Goal: Navigation & Orientation: Find specific page/section

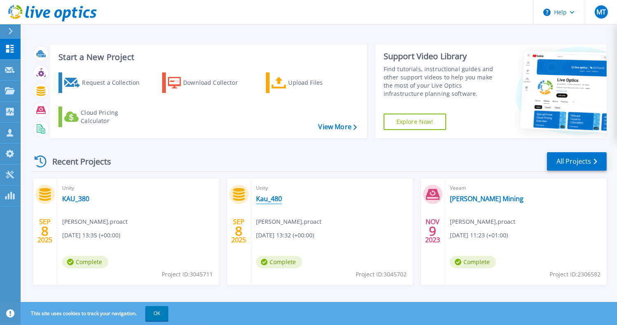
click at [267, 199] on link "Kau_480" at bounding box center [269, 199] width 26 height 8
click at [82, 198] on link "KAU_380" at bounding box center [75, 199] width 27 height 8
click at [270, 199] on link "Kau_480" at bounding box center [269, 199] width 26 height 8
